Goal: Transaction & Acquisition: Obtain resource

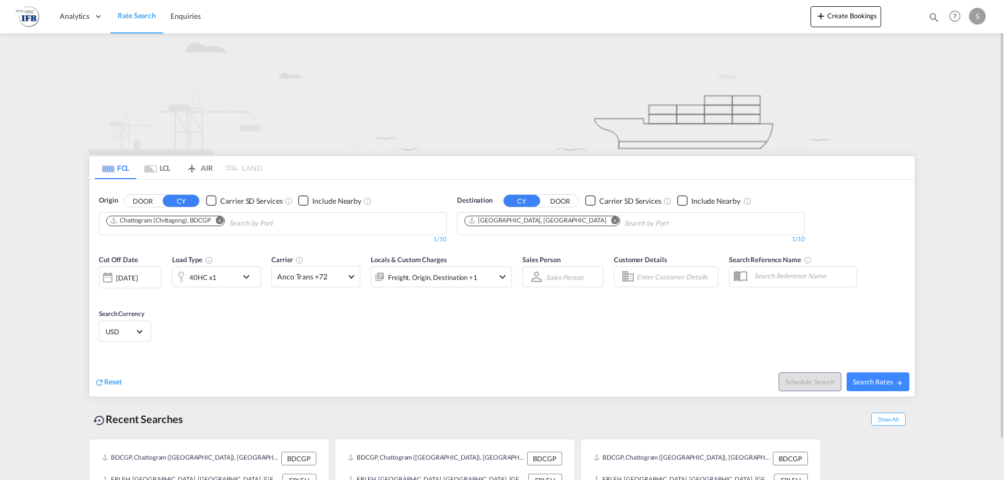
click at [221, 219] on md-icon "Remove" at bounding box center [219, 220] width 8 height 8
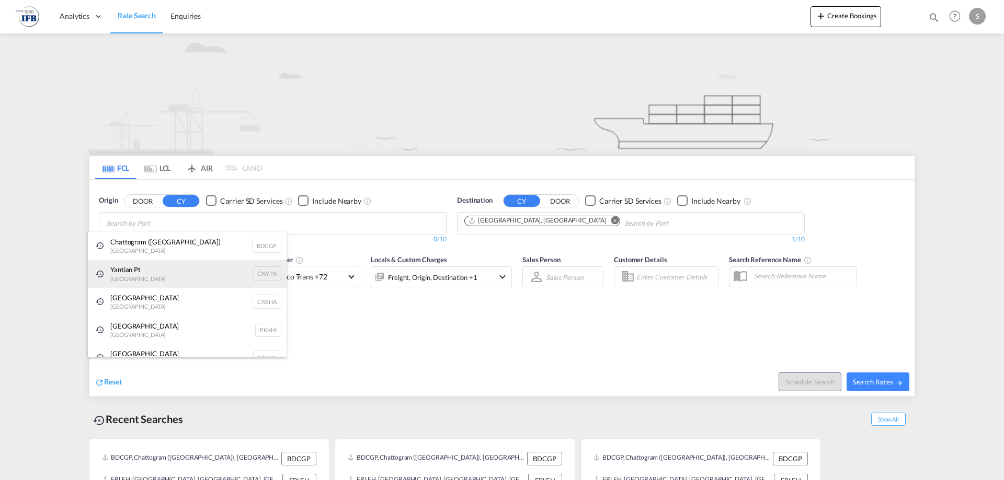
click at [164, 266] on div "Yantian Pt China CNYTN" at bounding box center [187, 274] width 199 height 28
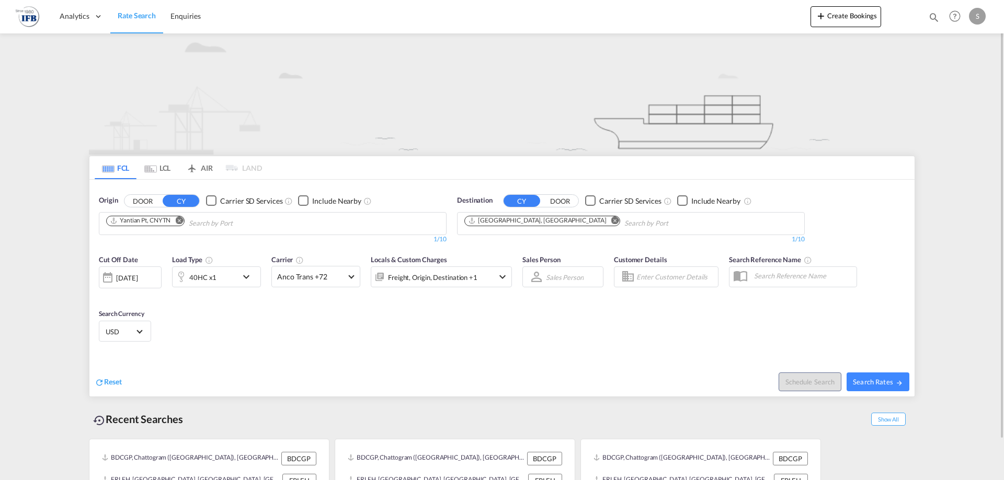
click at [233, 279] on div "40HC x1" at bounding box center [205, 277] width 65 height 21
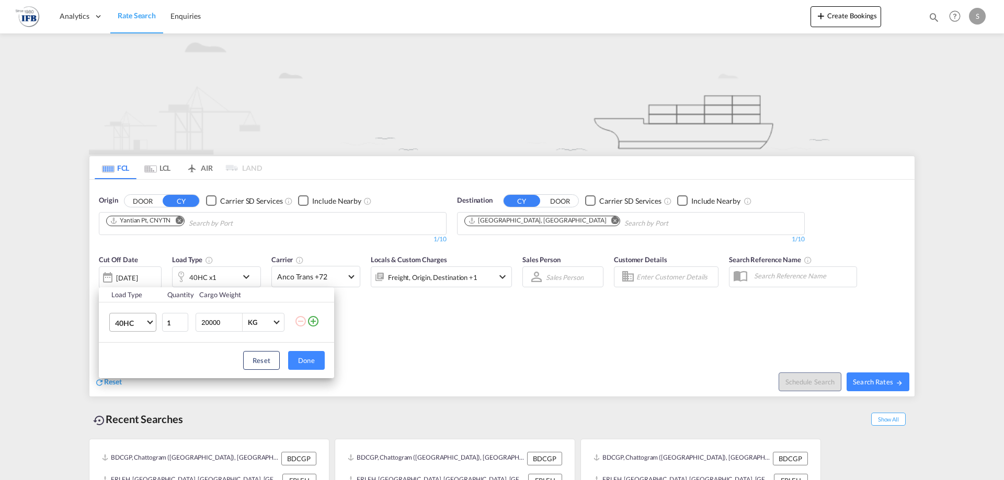
click at [148, 323] on span "Choose: \a40HC" at bounding box center [150, 322] width 6 height 6
click at [143, 354] on md-option "45HC" at bounding box center [142, 348] width 71 height 25
click at [340, 343] on div "Load Type Quantity Cargo Weight 45HC 1 20000 KG KG Load type addition is restri…" at bounding box center [502, 240] width 1004 height 480
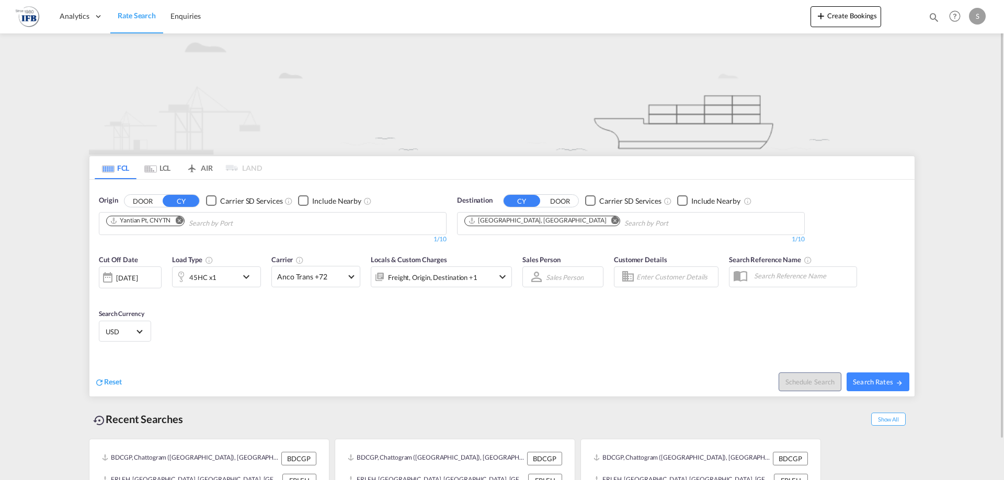
click at [137, 275] on div "[DATE]" at bounding box center [126, 277] width 21 height 9
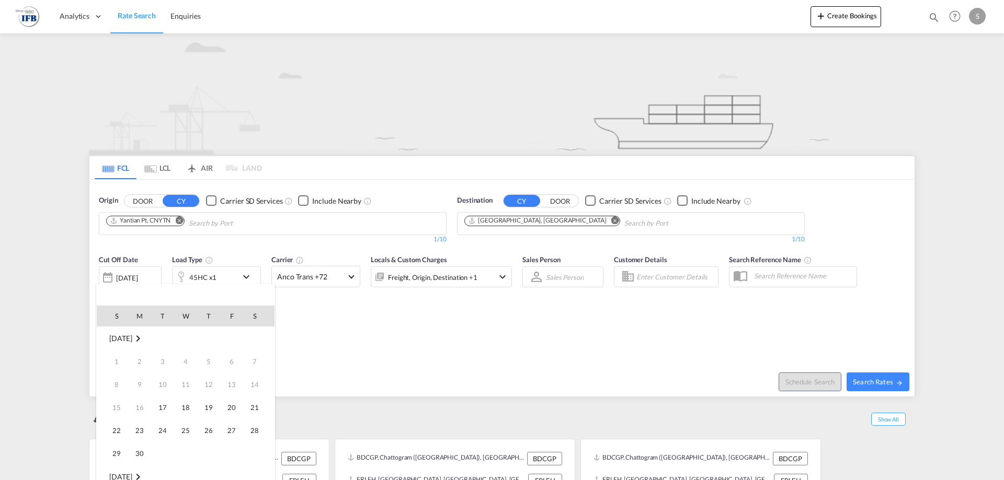
scroll to position [416, 0]
click at [139, 282] on div at bounding box center [502, 240] width 1004 height 480
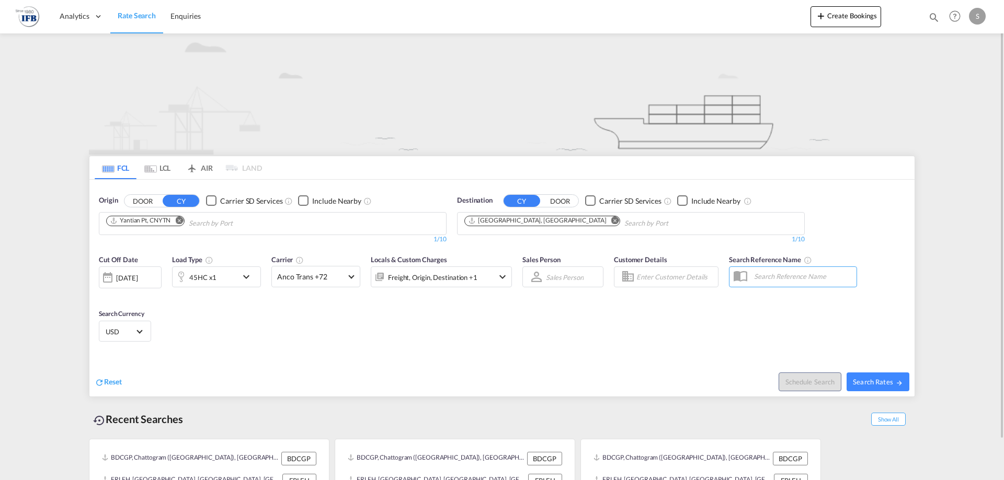
click at [133, 282] on div "[DATE]" at bounding box center [126, 277] width 21 height 9
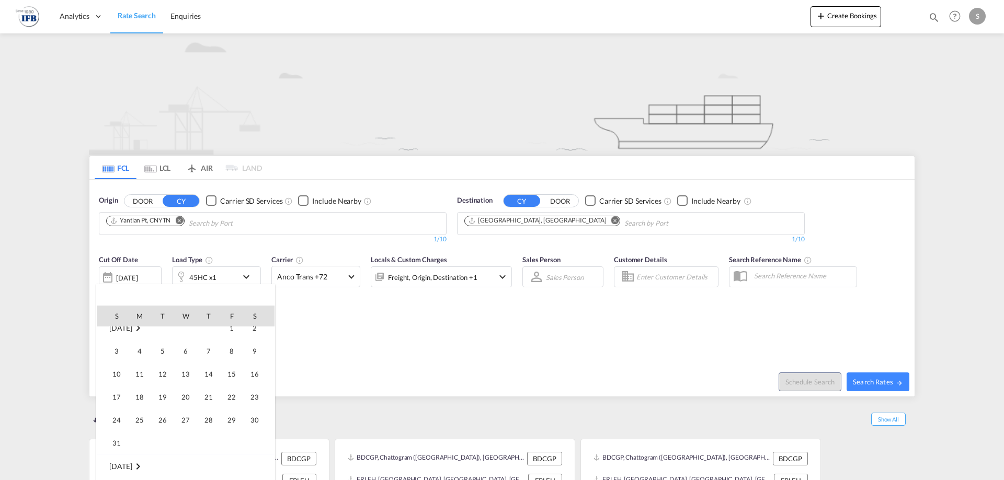
scroll to position [285, 0]
click at [157, 398] on span "19" at bounding box center [162, 399] width 21 height 21
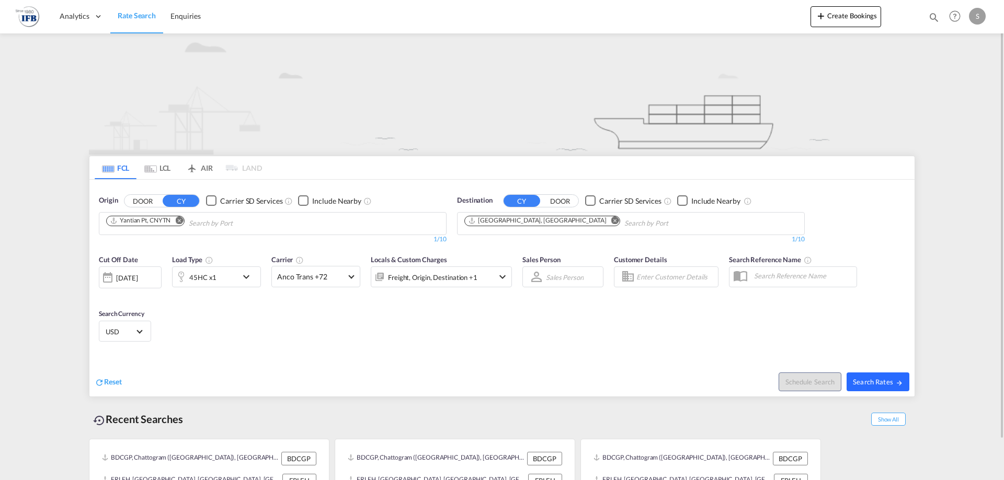
click at [867, 381] on span "Search Rates" at bounding box center [878, 382] width 50 height 8
type input "CNYTN to FRLEH / [DATE]"
